Goal: Task Accomplishment & Management: Use online tool/utility

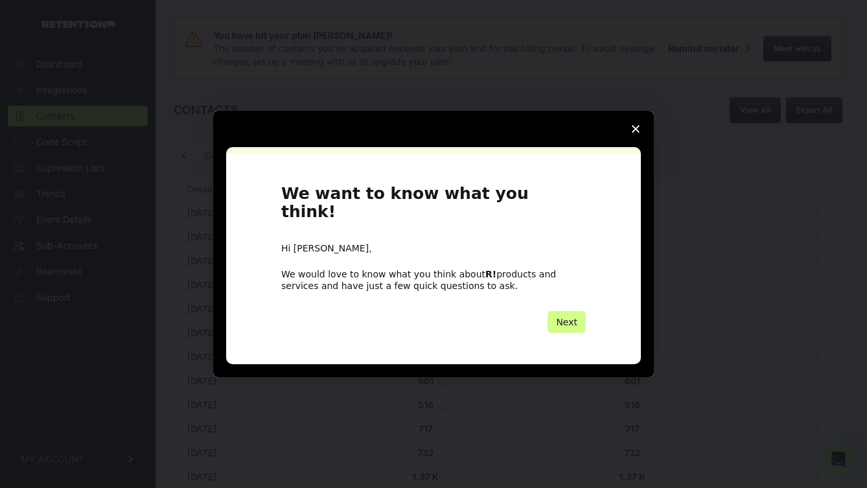
click at [634, 133] on polygon "Close survey" at bounding box center [636, 129] width 8 height 8
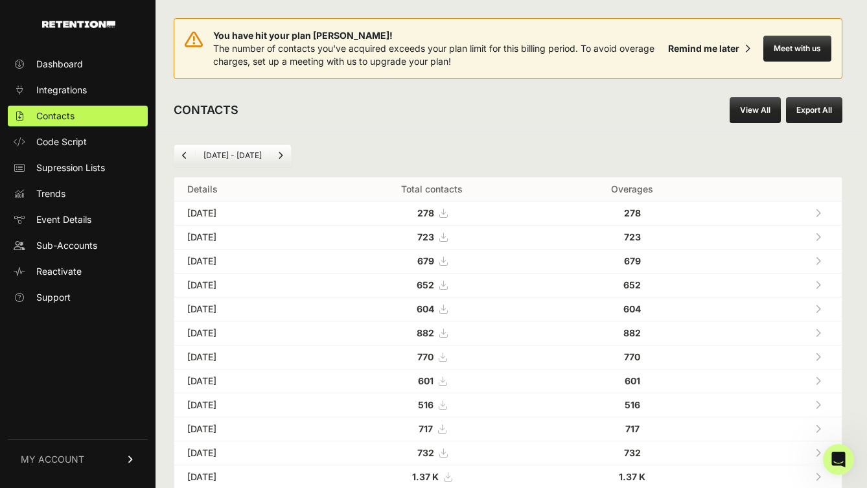
click at [755, 112] on link "View All" at bounding box center [755, 110] width 51 height 26
click at [753, 113] on link "View All" at bounding box center [755, 110] width 51 height 26
click at [753, 108] on link "View All" at bounding box center [755, 110] width 51 height 26
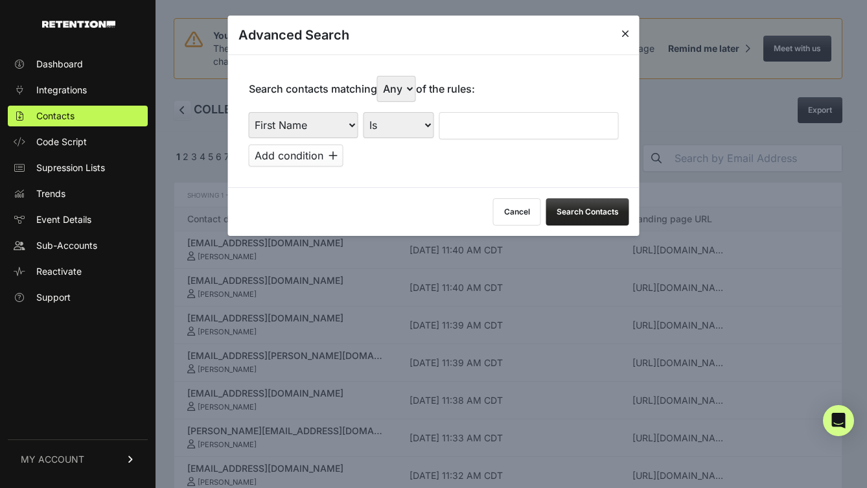
select select "landing_page_domain"
select select "contains"
click at [490, 112] on input "text" at bounding box center [530, 125] width 180 height 27
type input "P"
type input "preborn"
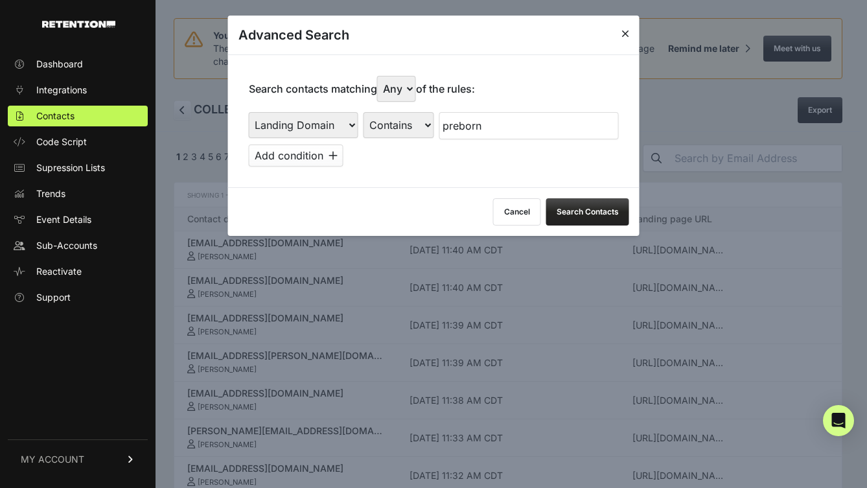
click at [587, 187] on div "Cancel Search Contacts" at bounding box center [434, 211] width 412 height 49
click at [589, 198] on button "Search Contacts" at bounding box center [588, 211] width 83 height 27
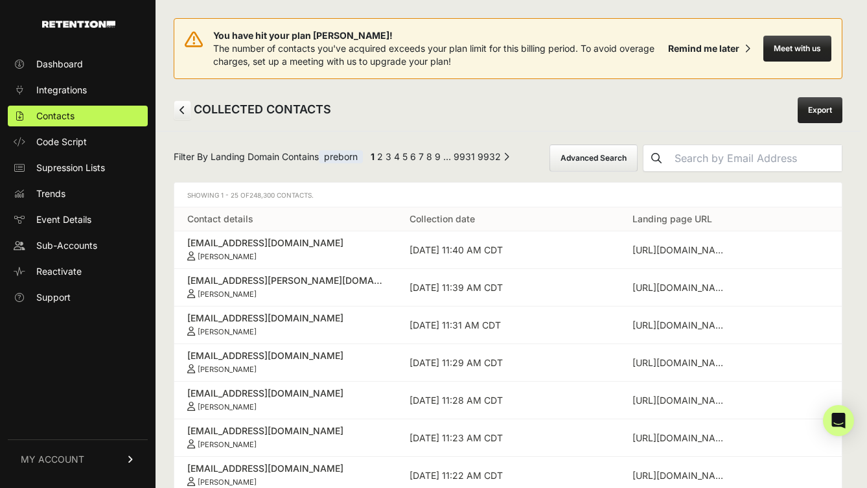
click at [824, 121] on link "Export" at bounding box center [820, 110] width 45 height 26
click at [821, 113] on link "Export" at bounding box center [820, 110] width 45 height 26
